Goal: Transaction & Acquisition: Purchase product/service

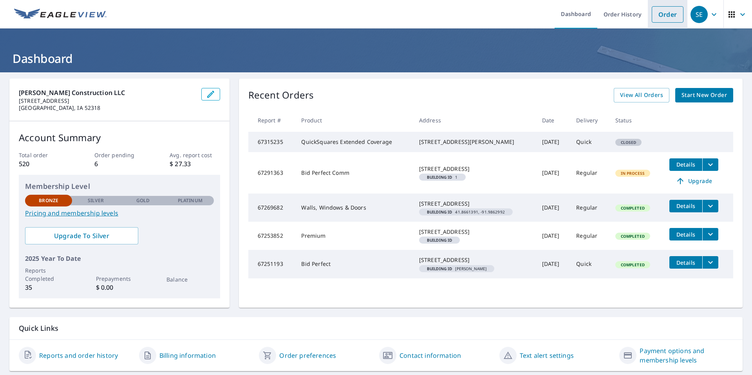
click at [661, 14] on link "Order" at bounding box center [667, 14] width 32 height 16
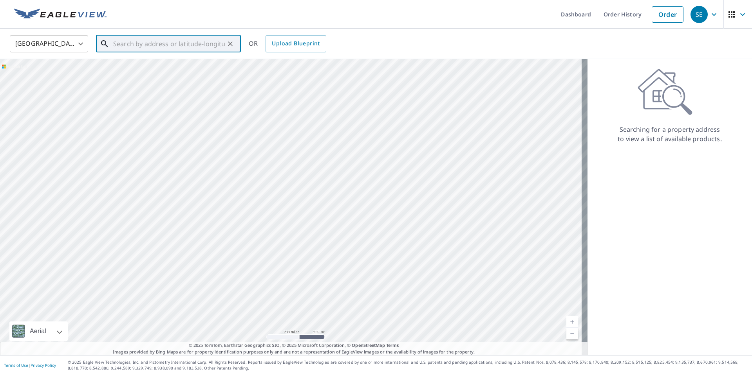
click at [124, 42] on input "text" at bounding box center [169, 44] width 112 height 22
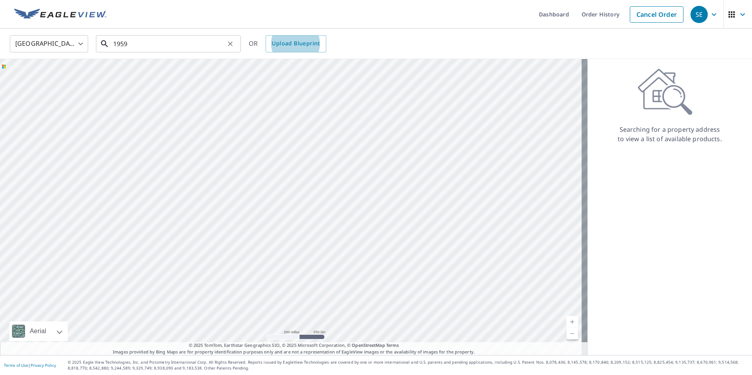
click at [130, 46] on input "1959" at bounding box center [169, 44] width 112 height 22
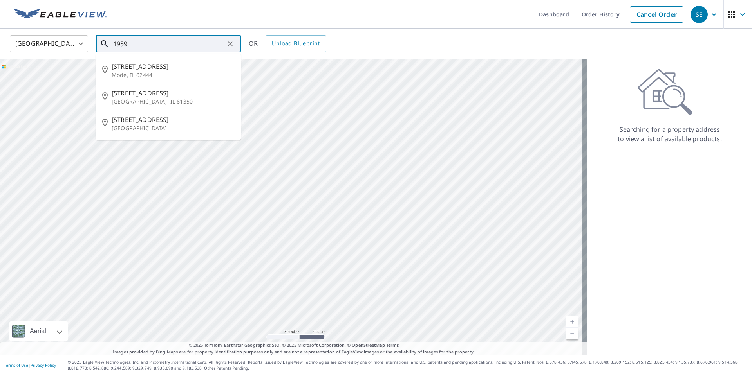
click at [130, 46] on input "1959" at bounding box center [169, 44] width 112 height 22
click at [132, 39] on input "1959" at bounding box center [169, 44] width 112 height 22
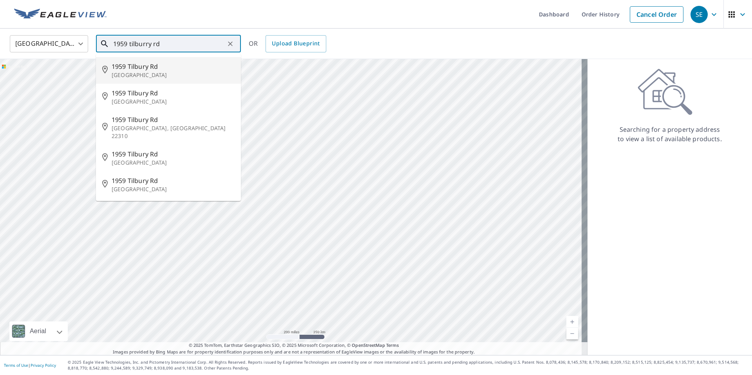
click at [133, 69] on span "1959 Tilbury Rd" at bounding box center [173, 66] width 123 height 9
type input "[STREET_ADDRESS]"
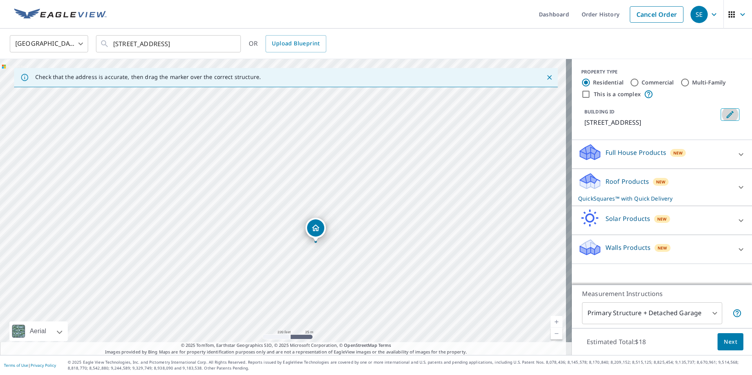
click at [725, 118] on icon "Edit building 1" at bounding box center [729, 114] width 9 height 9
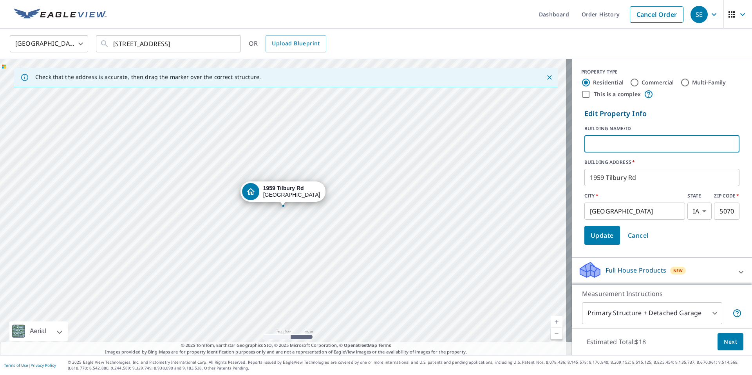
click at [639, 144] on input "text" at bounding box center [661, 144] width 155 height 22
type input "t"
type input "TARNEY"
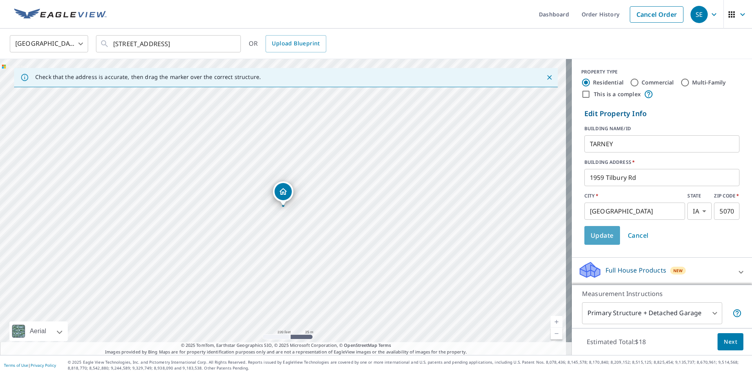
click at [596, 240] on span "Update" at bounding box center [601, 235] width 23 height 11
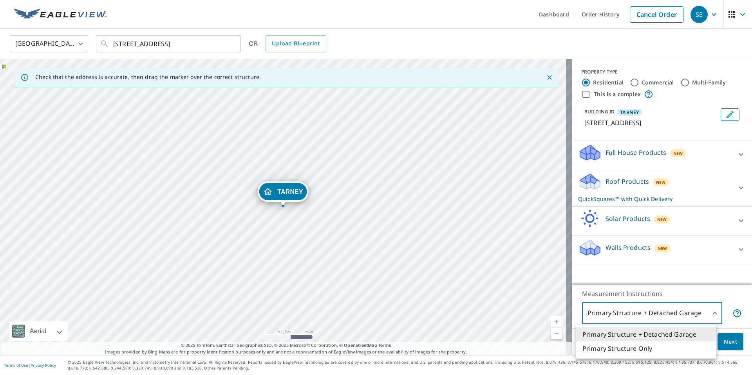
click at [653, 308] on body "SE SE Dashboard Order History Cancel Order SE [GEOGRAPHIC_DATA] [GEOGRAPHIC_DAT…" at bounding box center [376, 187] width 752 height 375
click at [629, 348] on li "Primary Structure Only" at bounding box center [646, 349] width 140 height 14
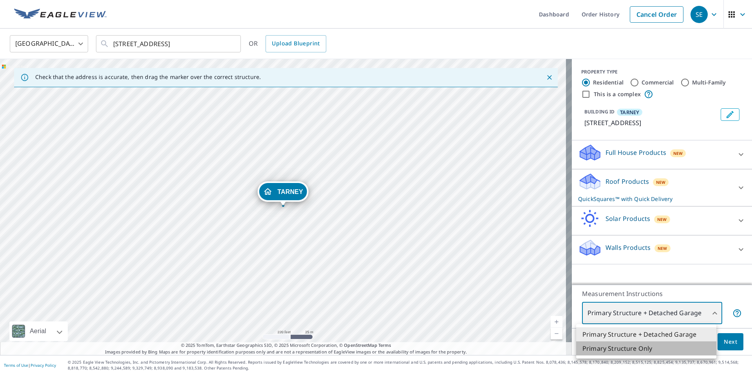
type input "2"
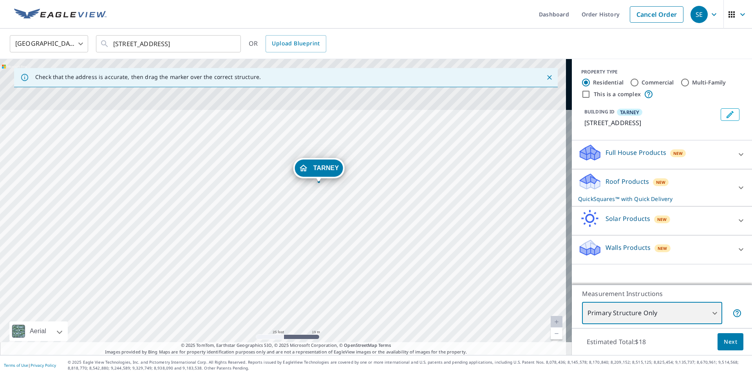
drag, startPoint x: 253, startPoint y: 170, endPoint x: 242, endPoint y: 343, distance: 173.4
click at [242, 341] on div "TARNEY [STREET_ADDRESS]" at bounding box center [286, 207] width 572 height 296
click at [242, 344] on div "Check that the address is accurate, then drag the marker over the correct struc…" at bounding box center [286, 207] width 572 height 296
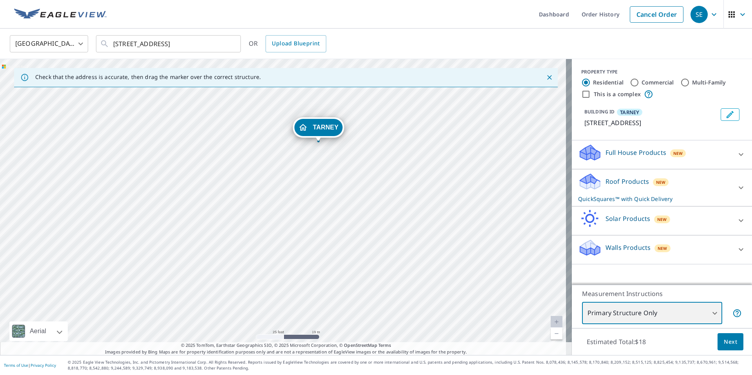
click at [242, 299] on div "TARNEY [STREET_ADDRESS]" at bounding box center [286, 207] width 572 height 296
drag, startPoint x: 262, startPoint y: 221, endPoint x: 239, endPoint y: 293, distance: 75.4
click at [239, 293] on div "TARNEY [STREET_ADDRESS]" at bounding box center [286, 207] width 572 height 296
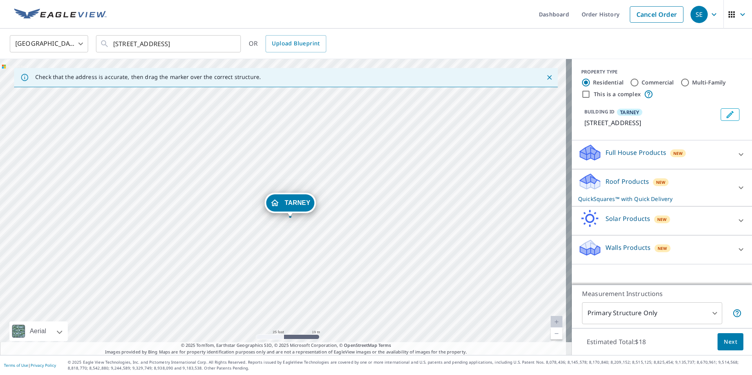
drag, startPoint x: 305, startPoint y: 204, endPoint x: 299, endPoint y: 207, distance: 6.8
click at [301, 206] on div "[STREET_ADDRESS]" at bounding box center [286, 207] width 572 height 296
click at [729, 345] on span "Next" at bounding box center [729, 342] width 13 height 10
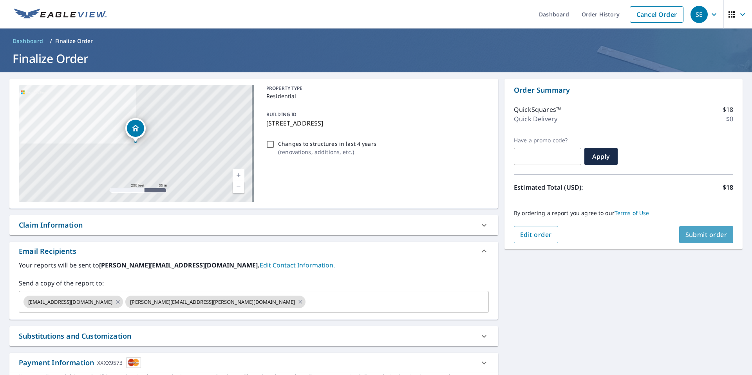
click at [694, 238] on span "Submit order" at bounding box center [706, 235] width 42 height 9
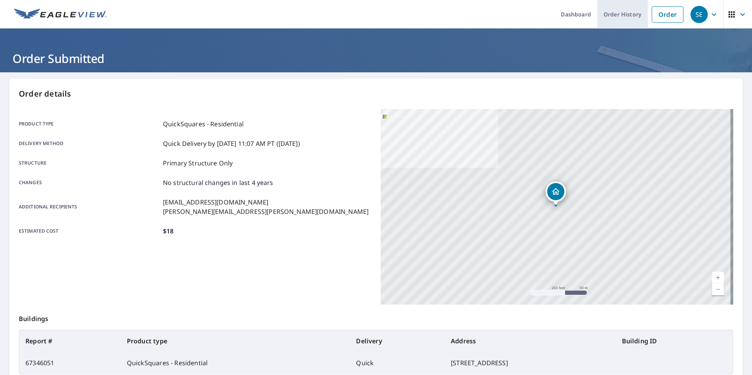
click at [620, 16] on link "Order History" at bounding box center [622, 14] width 51 height 29
